Goal: Check status: Check status

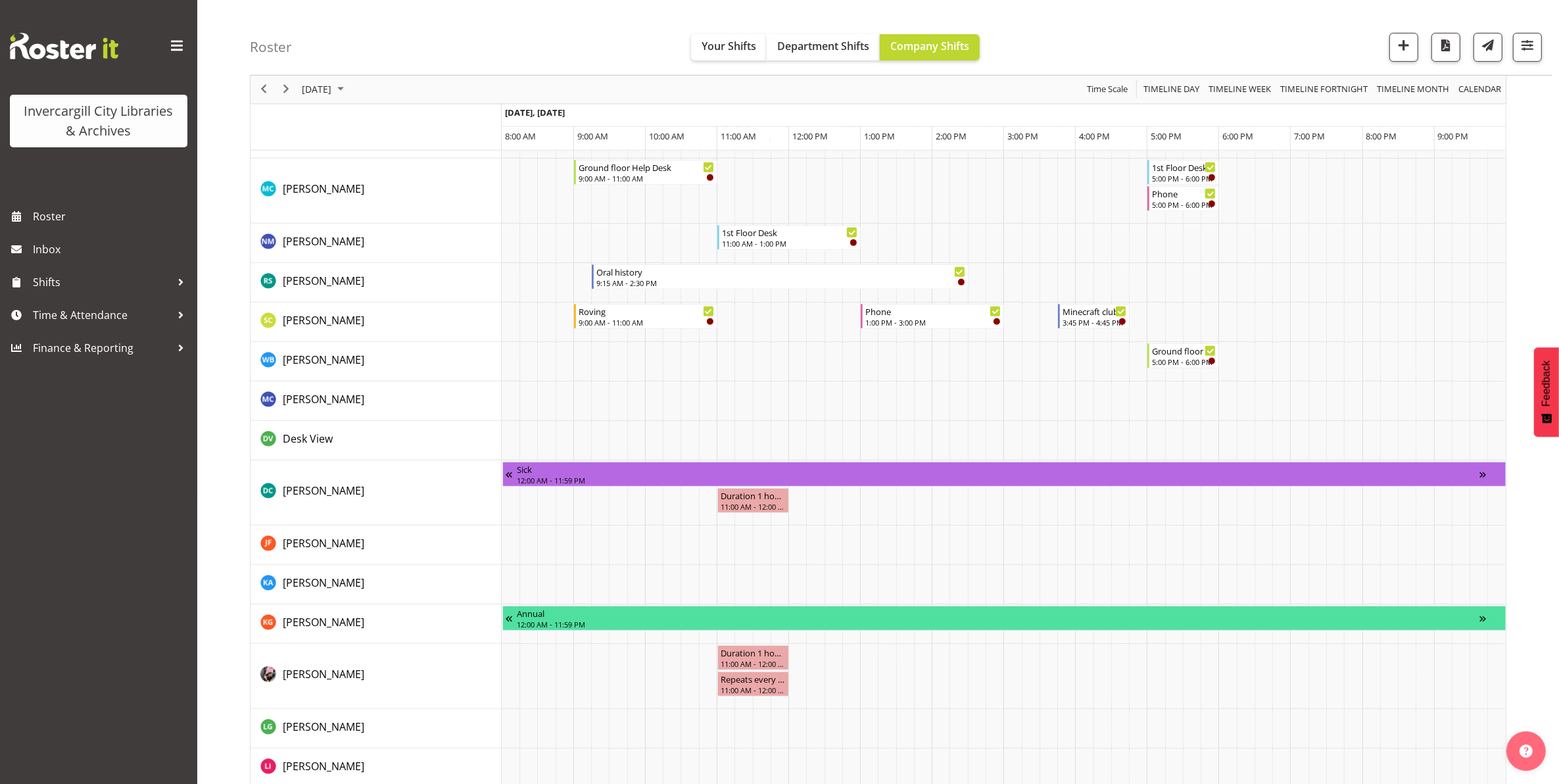
scroll to position [740, 0]
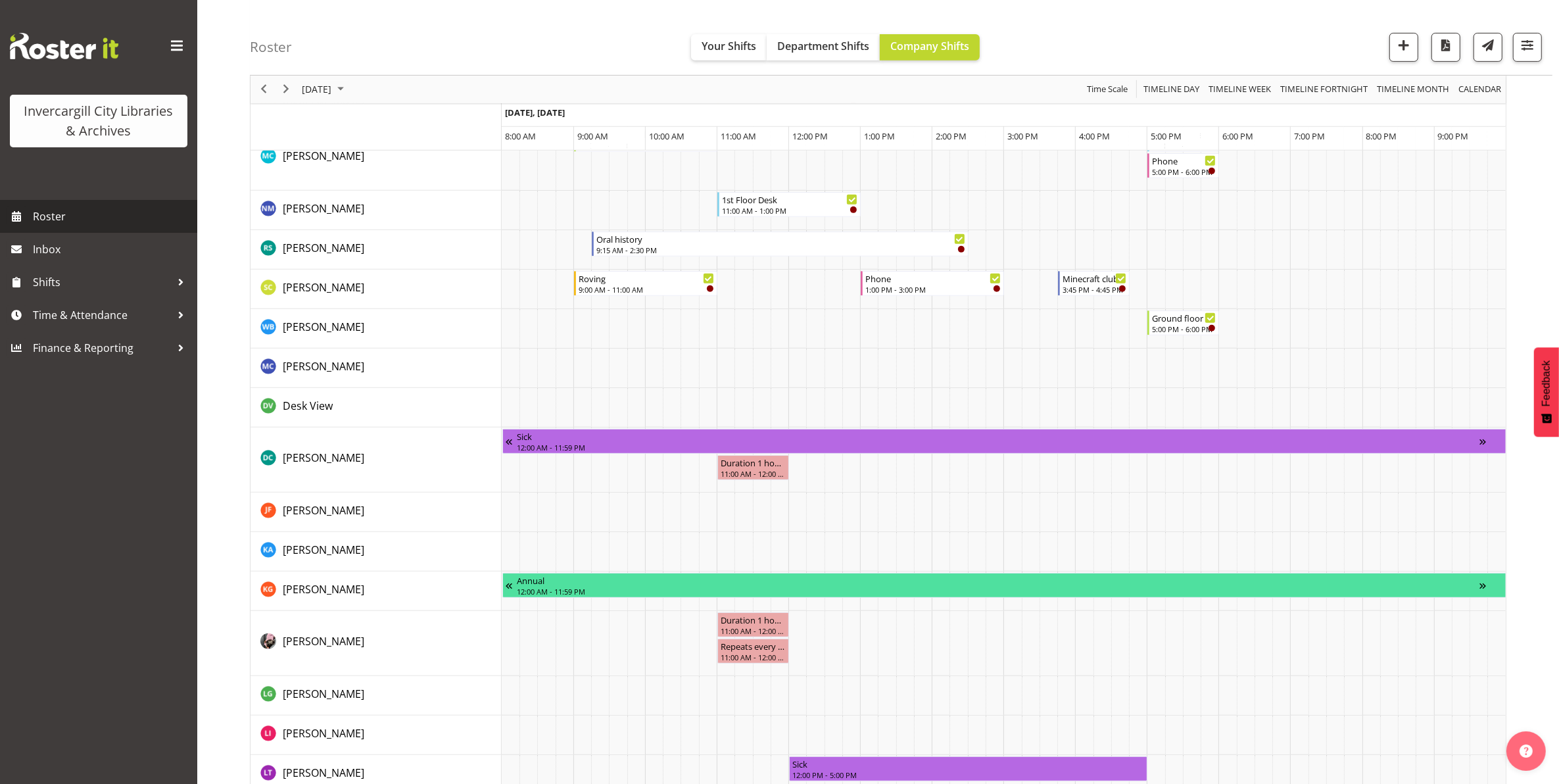
click at [44, 217] on span "Roster" at bounding box center [112, 216] width 158 height 19
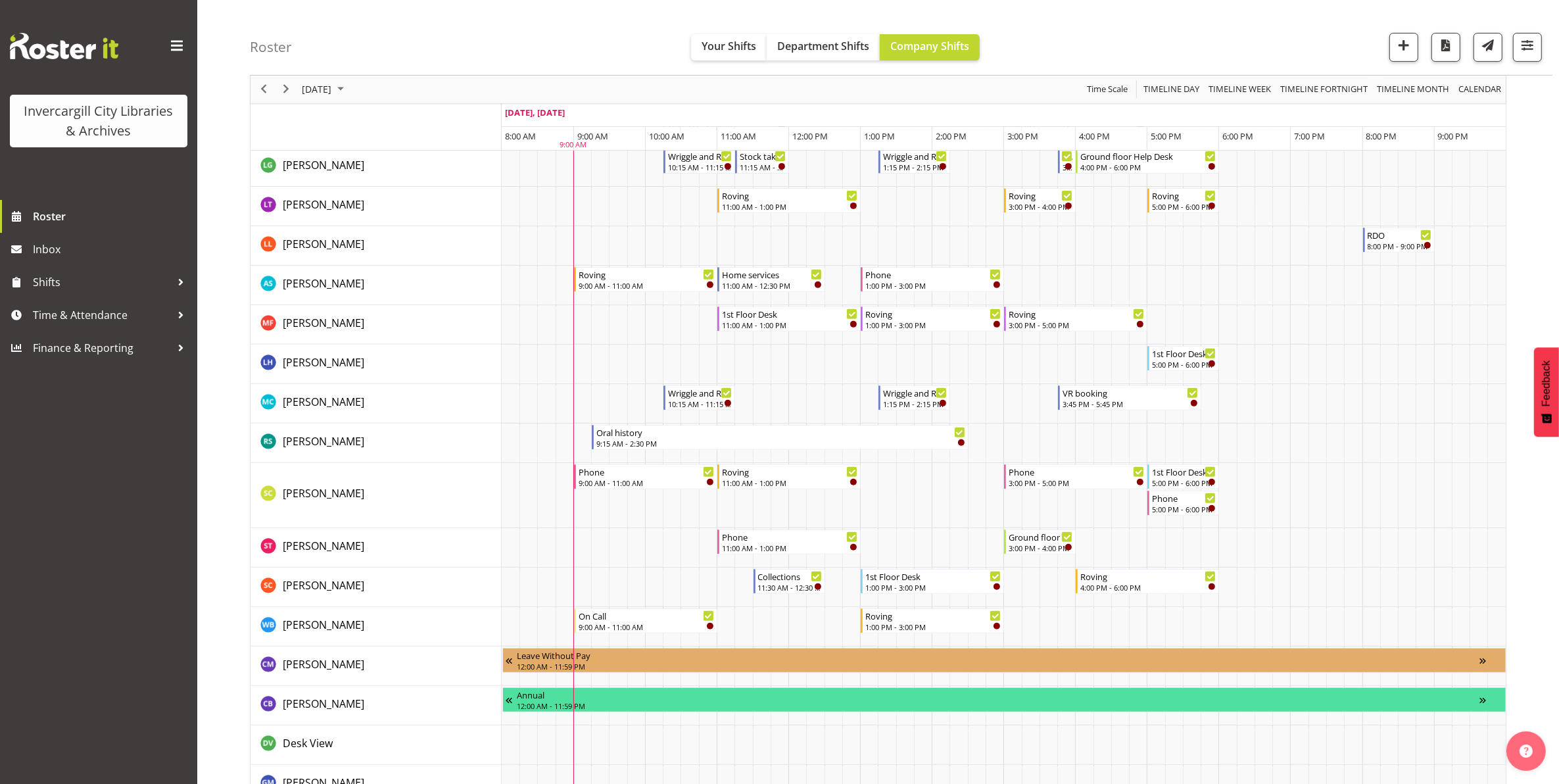
scroll to position [575, 0]
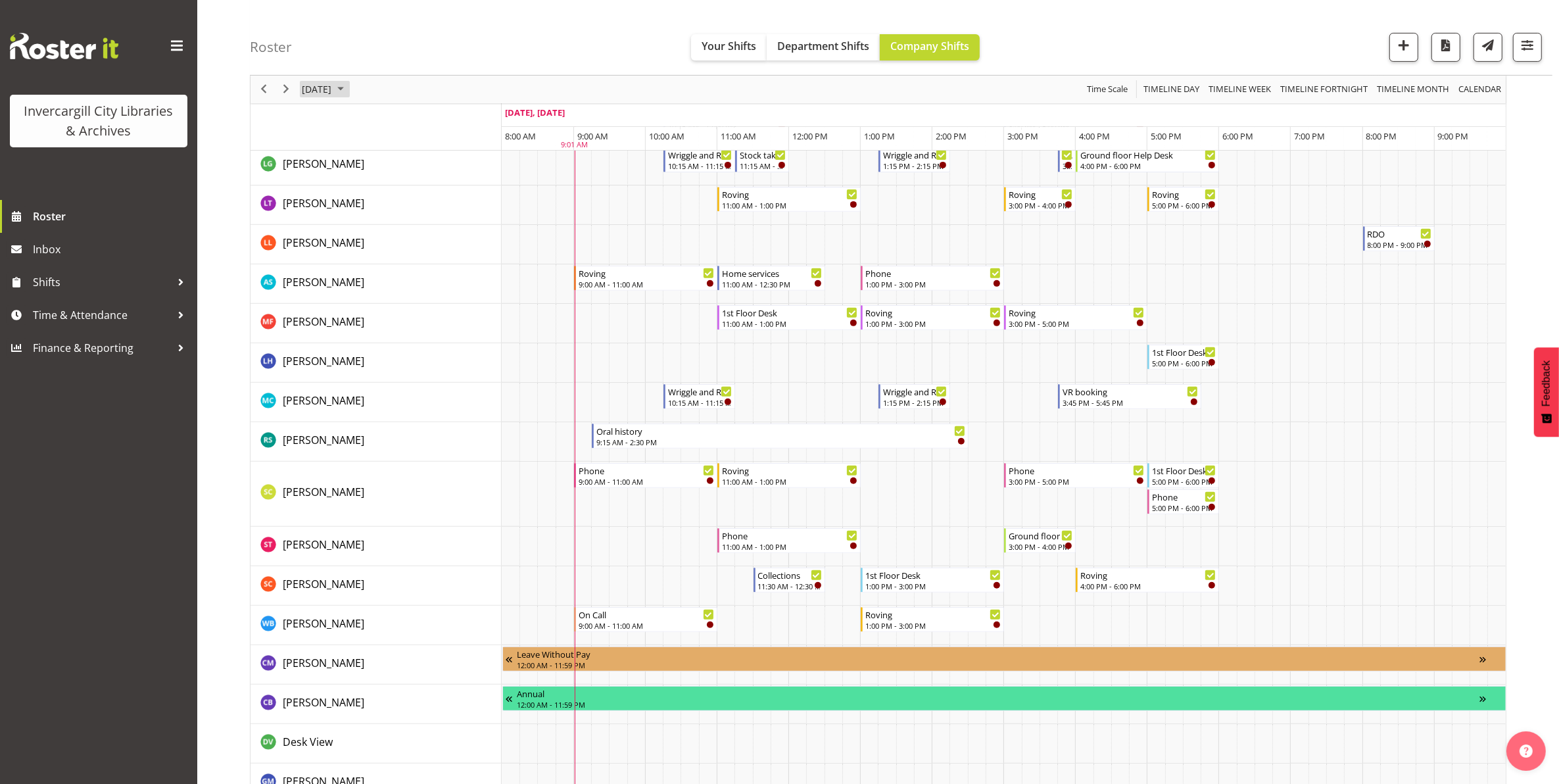
click at [324, 91] on span "[DATE]" at bounding box center [316, 90] width 32 height 17
click at [356, 185] on span "7" at bounding box center [358, 190] width 19 height 19
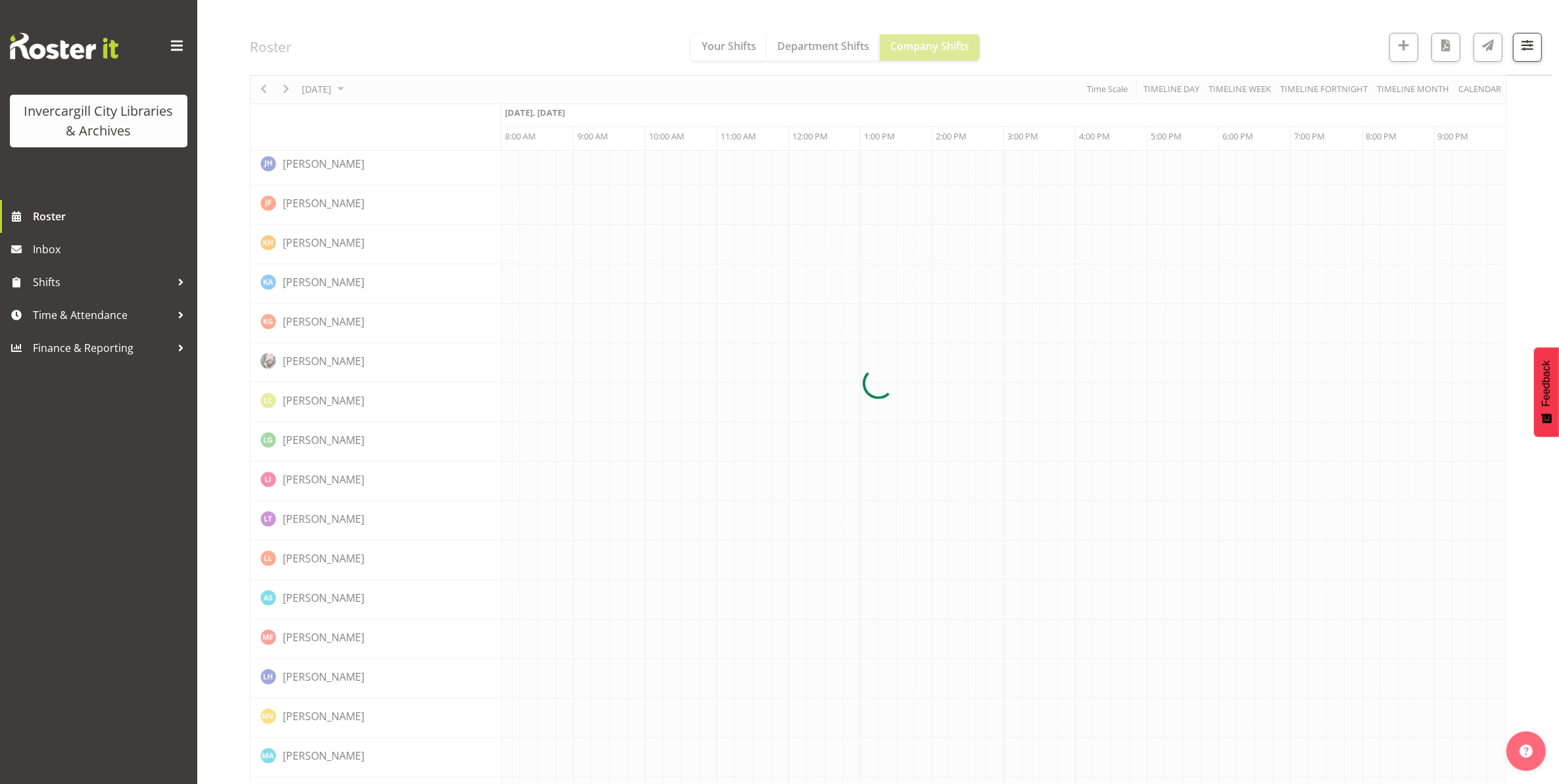
scroll to position [0, 0]
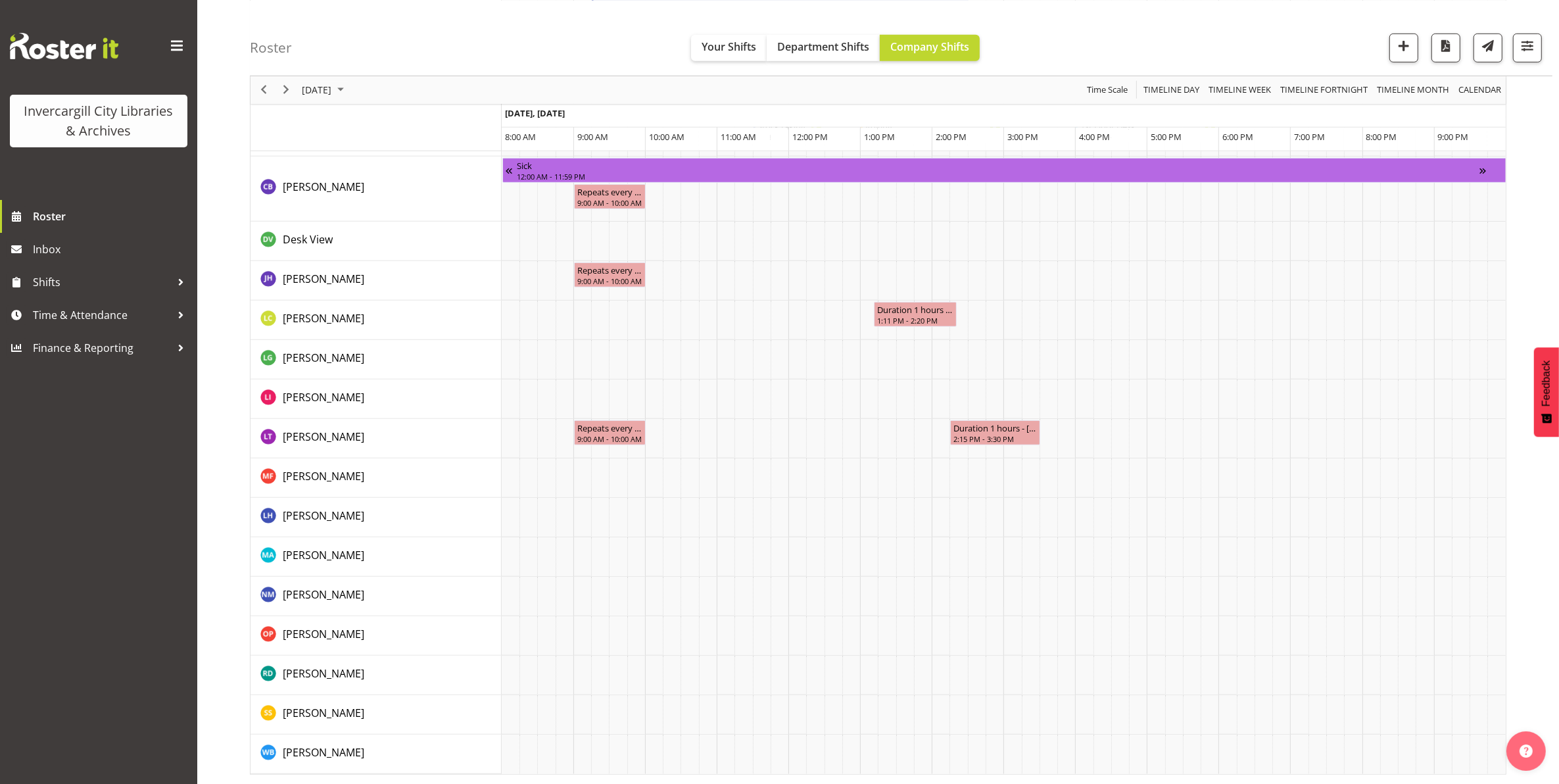
scroll to position [1065, 0]
click at [333, 87] on span "[DATE]" at bounding box center [316, 90] width 32 height 17
click at [377, 191] on span "8" at bounding box center [378, 190] width 19 height 19
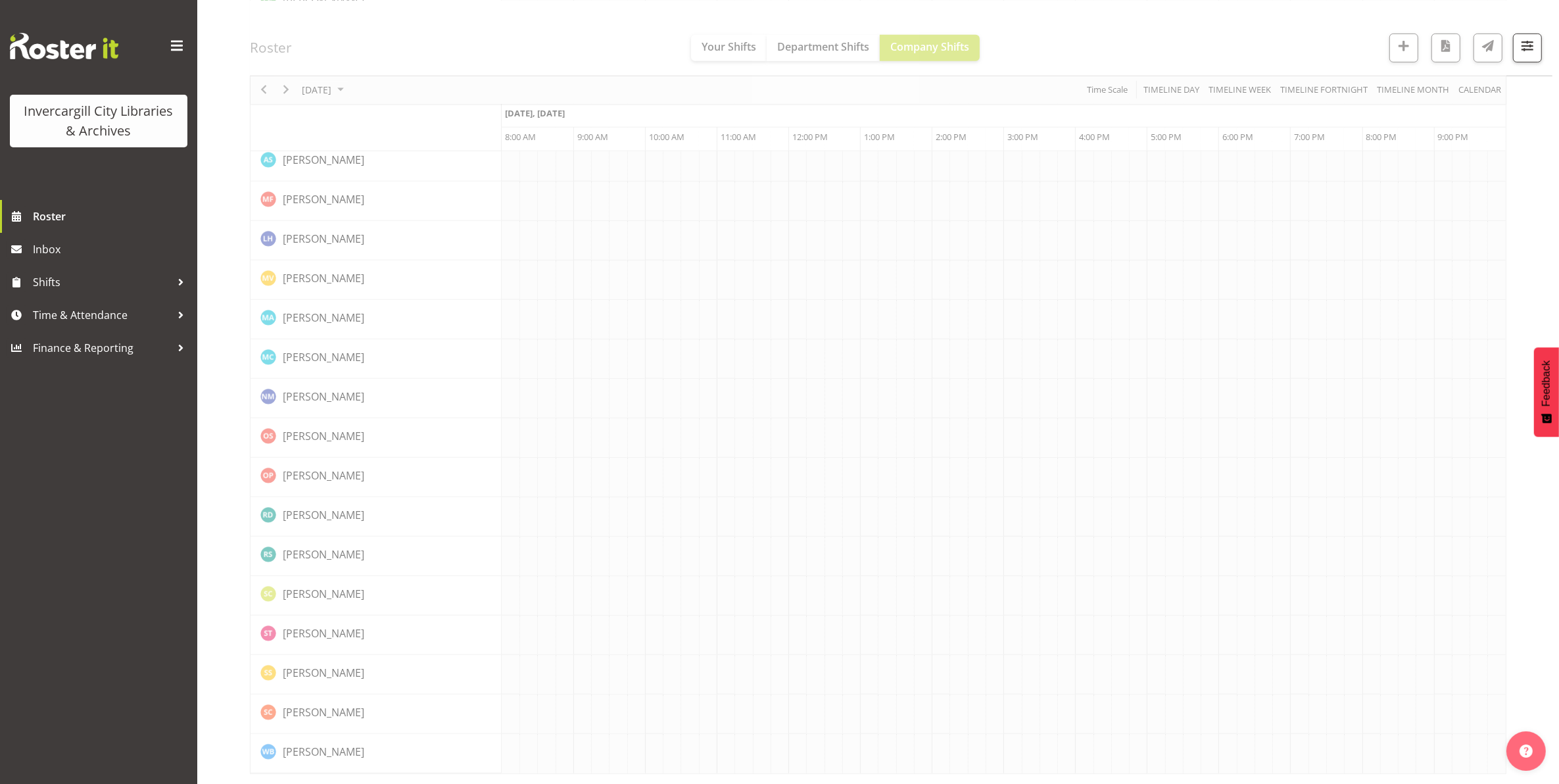
scroll to position [0, 0]
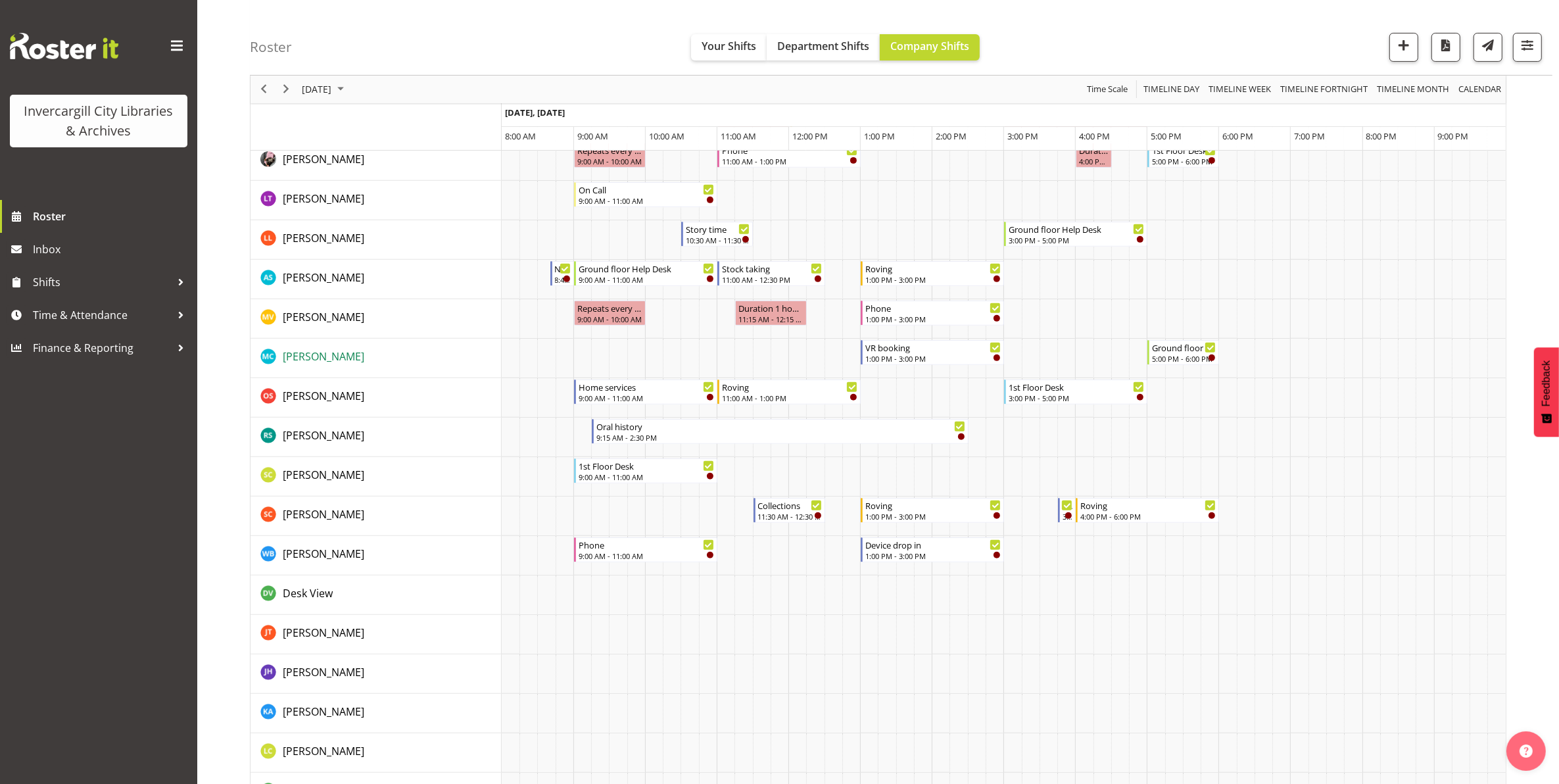
scroll to position [740, 0]
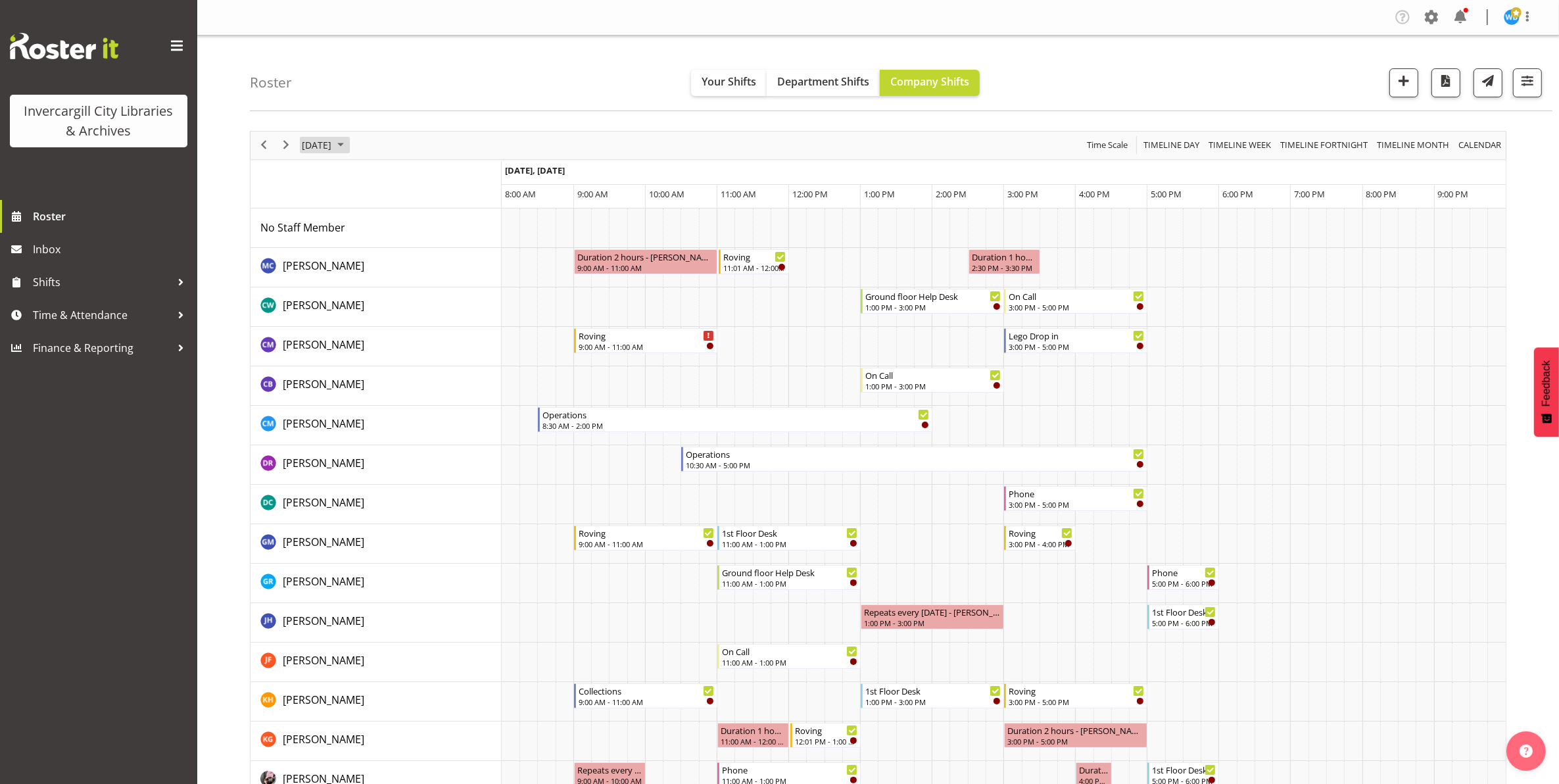
click at [326, 148] on span "[DATE]" at bounding box center [316, 145] width 32 height 17
click at [403, 250] on span "9" at bounding box center [399, 246] width 19 height 19
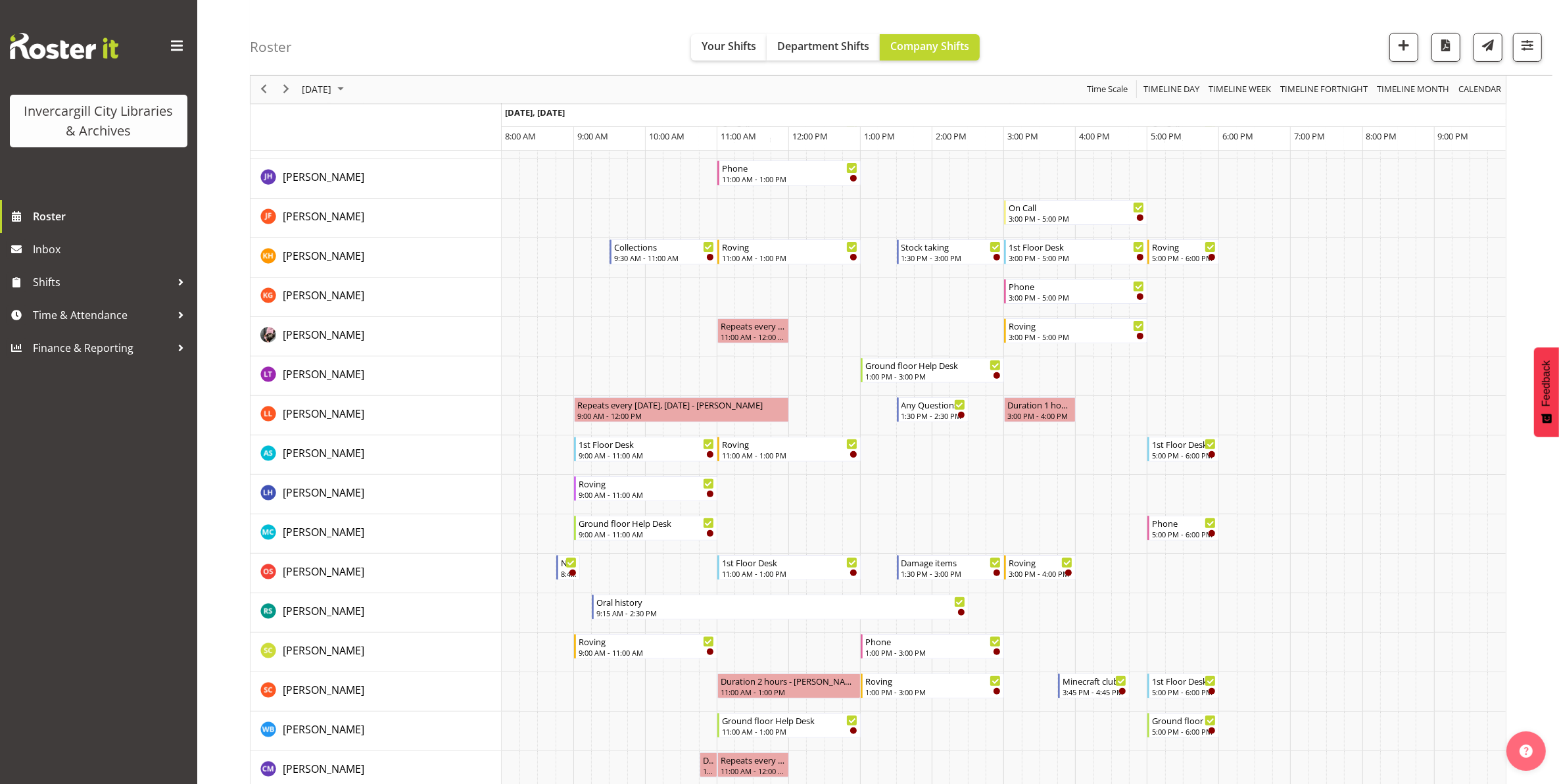
scroll to position [575, 0]
